Goal: Task Accomplishment & Management: Manage account settings

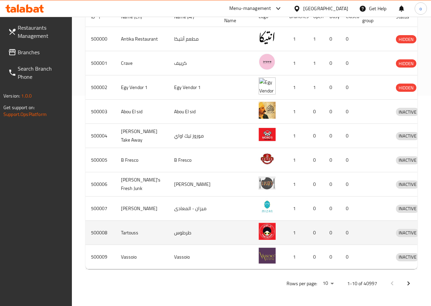
scroll to position [221, 0]
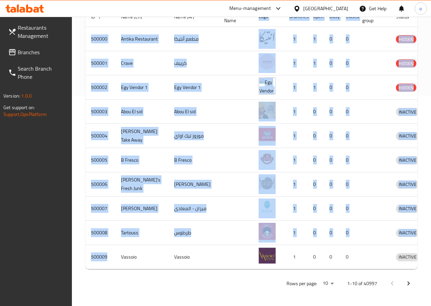
drag, startPoint x: 108, startPoint y: 252, endPoint x: 75, endPoint y: 257, distance: 33.9
click at [75, 257] on div "Home / Menu management Menu management Restaurant search Restaurant name or ID …" at bounding box center [251, 56] width 359 height 500
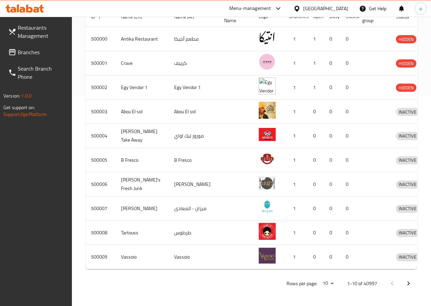
drag, startPoint x: 96, startPoint y: 256, endPoint x: 129, endPoint y: 285, distance: 43.2
click at [128, 285] on div "Rows per page: 10 1-10 of 40997" at bounding box center [252, 283] width 332 height 18
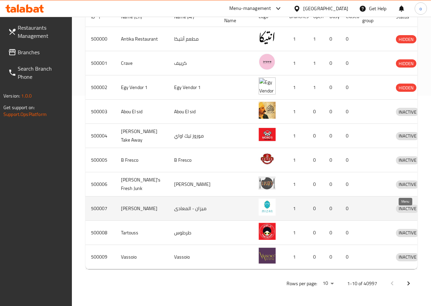
click at [433, 206] on icon "enhanced table" at bounding box center [437, 209] width 8 height 6
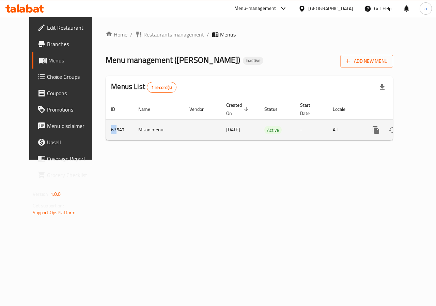
drag, startPoint x: 95, startPoint y: 131, endPoint x: 90, endPoint y: 132, distance: 5.2
click at [106, 132] on td "63547" at bounding box center [119, 129] width 27 height 21
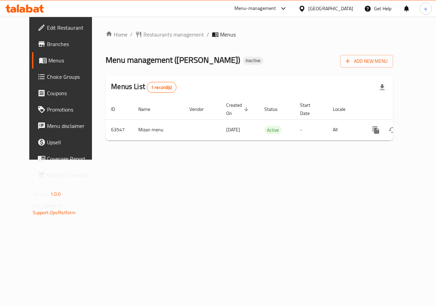
click at [108, 160] on div "Home / Restaurants management / Menus Menu management ( Mizan - Maadi ) Inactiv…" at bounding box center [249, 88] width 315 height 143
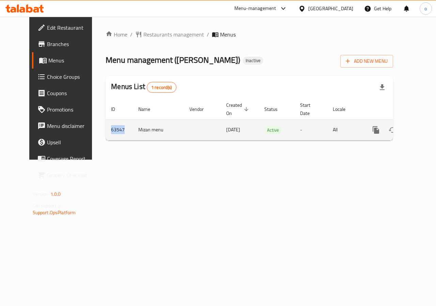
drag, startPoint x: 104, startPoint y: 130, endPoint x: 86, endPoint y: 131, distance: 17.8
click at [106, 131] on td "63547" at bounding box center [119, 129] width 27 height 21
copy td "63547"
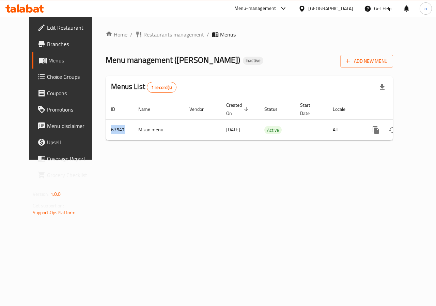
click at [47, 24] on span "Edit Restaurant" at bounding box center [72, 28] width 50 height 8
